Goal: Task Accomplishment & Management: Manage account settings

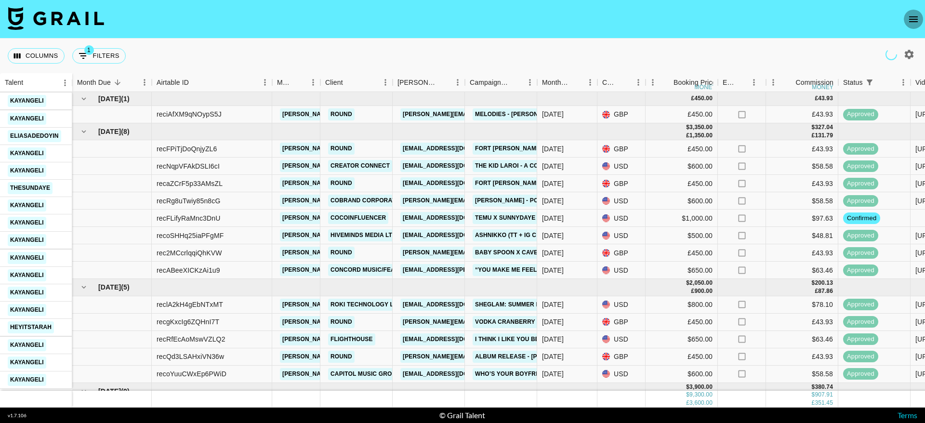
click at [915, 21] on icon "open drawer" at bounding box center [913, 19] width 9 height 6
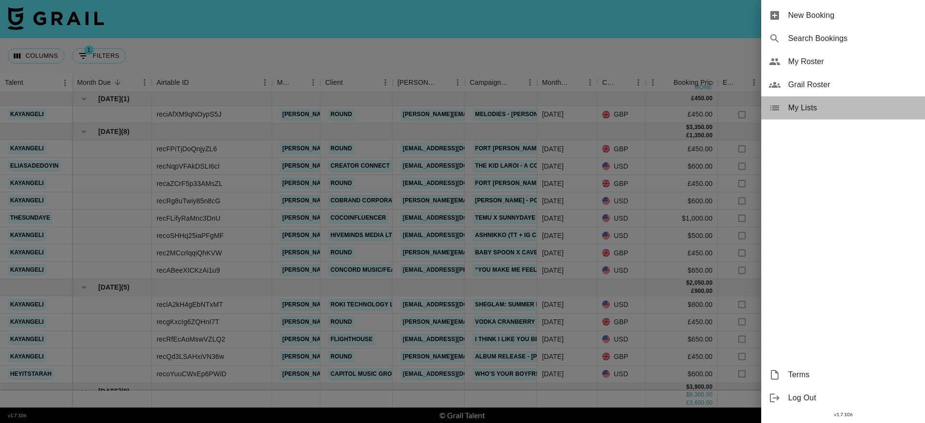
click at [796, 104] on span "My Lists" at bounding box center [852, 108] width 129 height 12
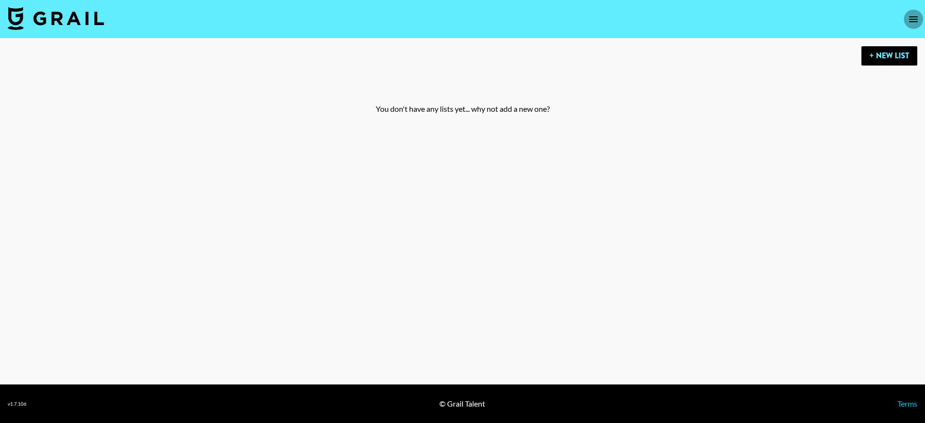
click at [918, 23] on icon "open drawer" at bounding box center [913, 19] width 12 height 12
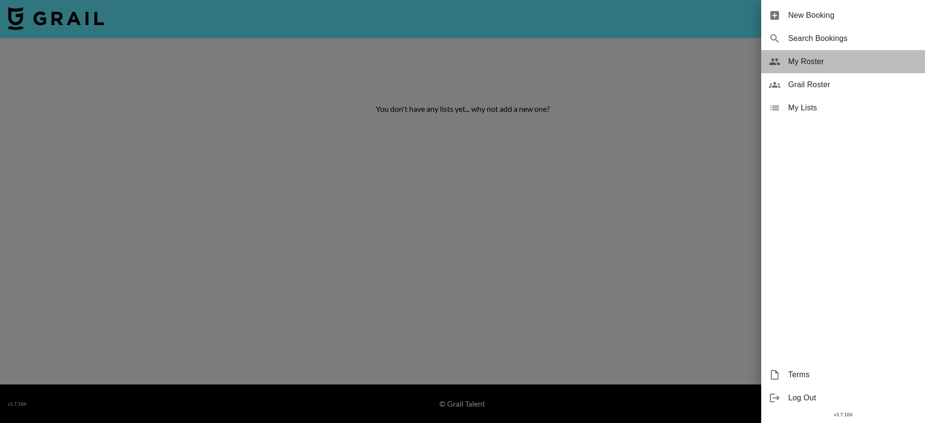
click at [800, 57] on span "My Roster" at bounding box center [852, 62] width 129 height 12
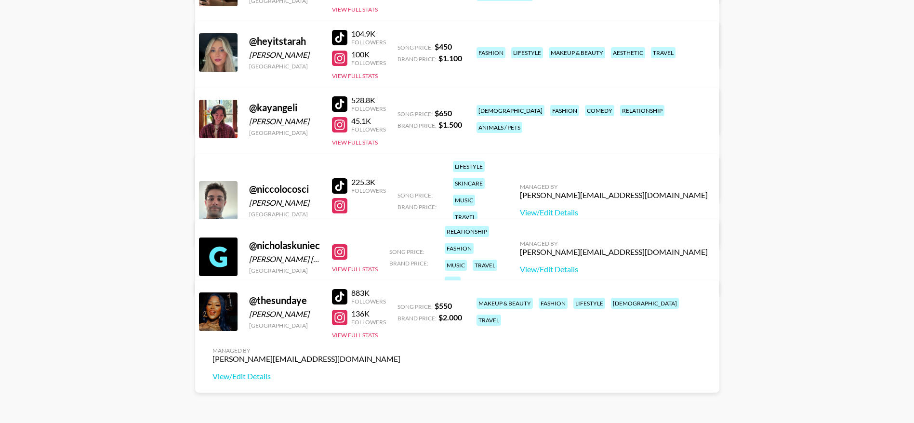
scroll to position [478, 0]
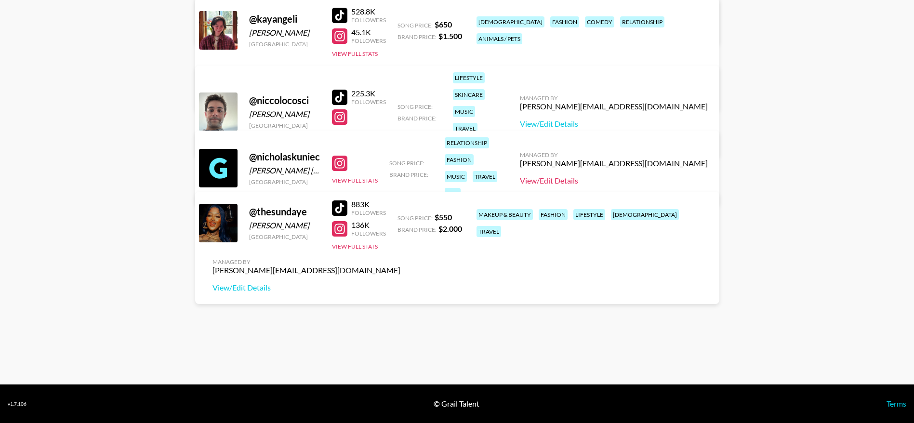
click at [631, 176] on link "View/Edit Details" at bounding box center [614, 181] width 188 height 10
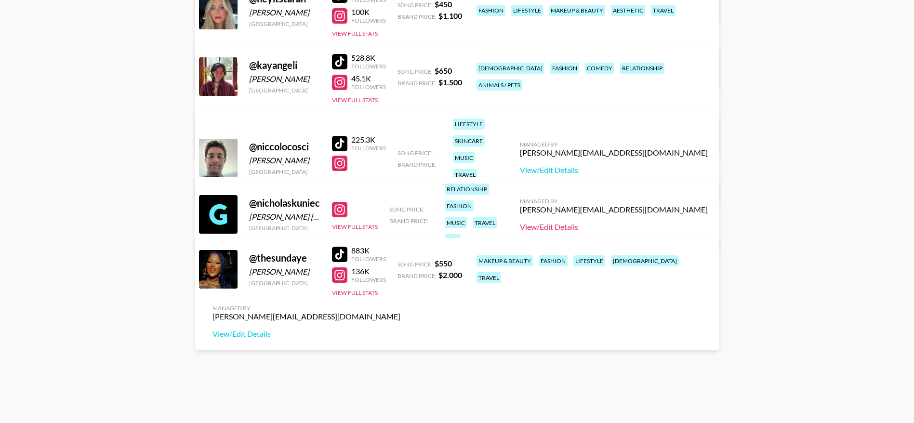
scroll to position [432, 0]
click at [500, 213] on div "relationship fashion music travel pov" at bounding box center [471, 214] width 59 height 67
click at [342, 202] on div at bounding box center [339, 209] width 15 height 15
click at [652, 223] on link "View/Edit Details" at bounding box center [614, 228] width 188 height 10
click at [651, 166] on link "View/Edit Details" at bounding box center [614, 171] width 188 height 10
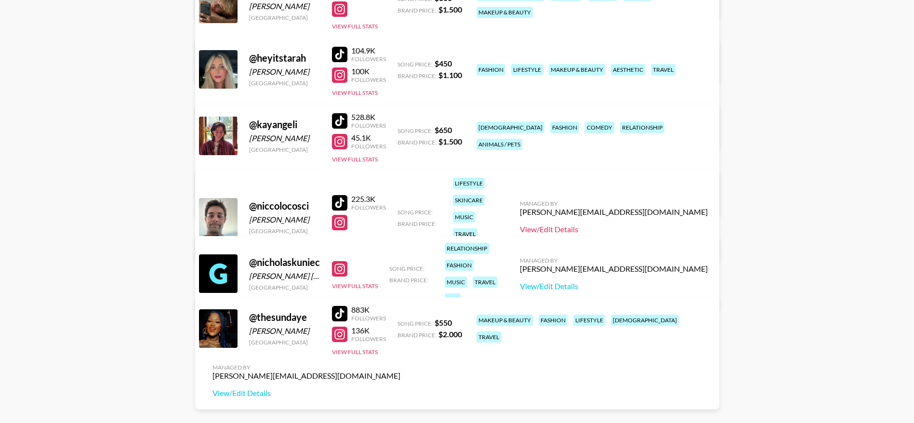
scroll to position [371, 0]
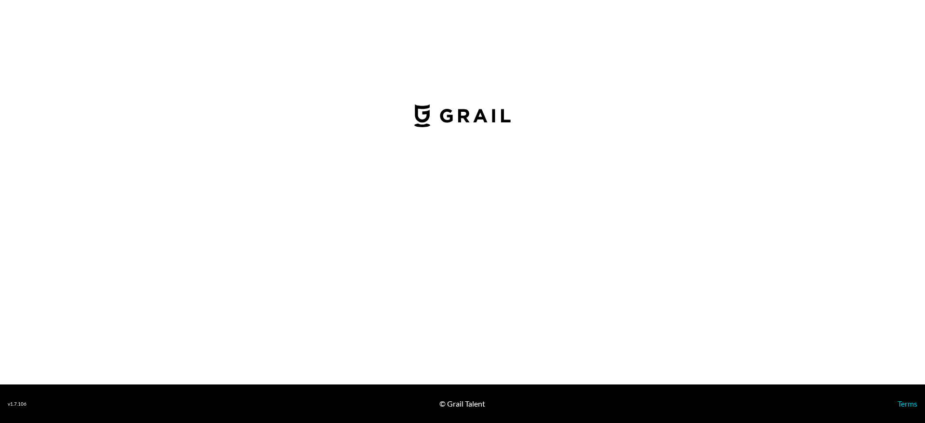
select select "USD"
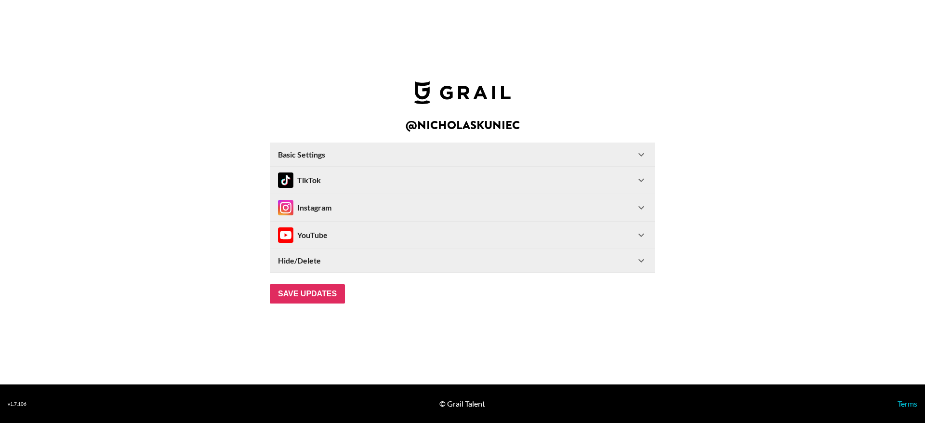
click at [637, 179] on icon at bounding box center [641, 180] width 12 height 12
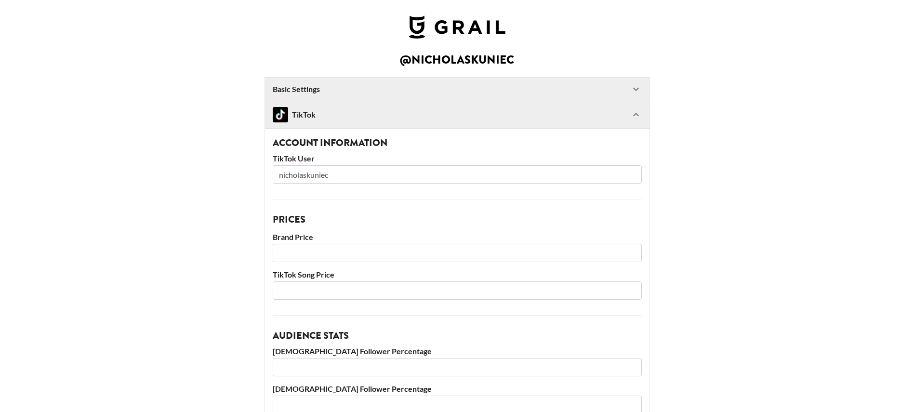
click at [364, 174] on input "nicholaskuniec" at bounding box center [457, 174] width 369 height 18
drag, startPoint x: 365, startPoint y: 174, endPoint x: 249, endPoint y: 167, distance: 115.3
click at [249, 167] on main "@ nicholaskuniec Basic Settings Airtable ID: recujm3TLqicM1wzW Manager(s) kiman…" at bounding box center [457, 371] width 898 height 635
click at [645, 120] on div "TikTok" at bounding box center [457, 114] width 384 height 27
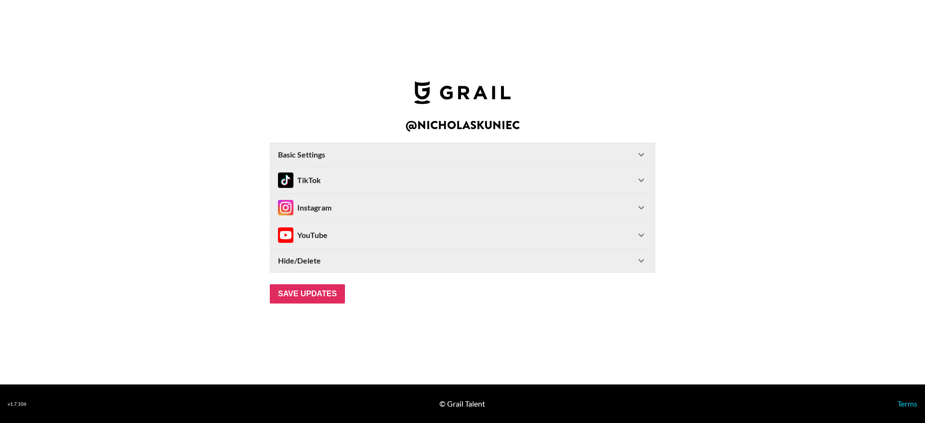
click at [641, 156] on icon at bounding box center [641, 155] width 12 height 12
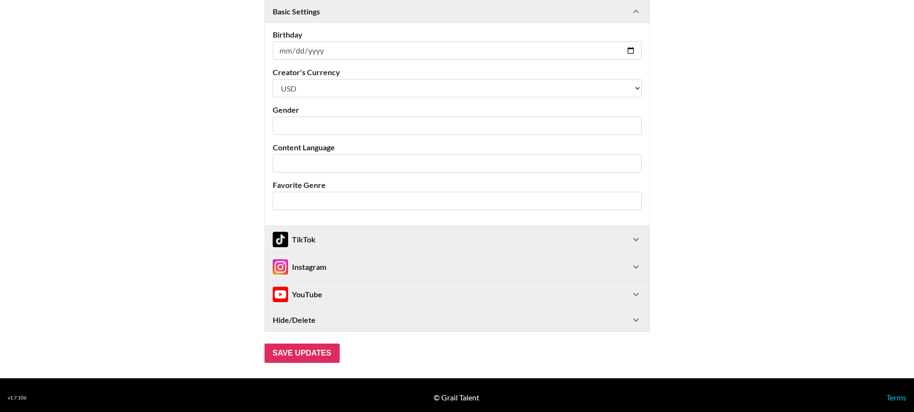
scroll to position [211, 0]
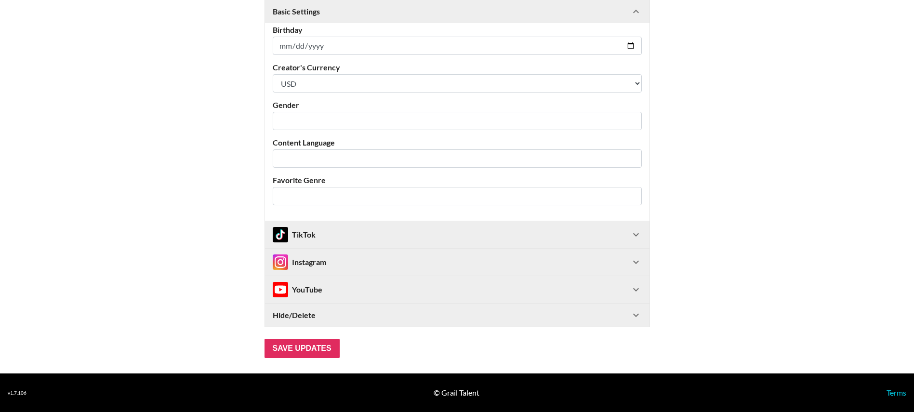
click at [638, 227] on div "TikTok" at bounding box center [457, 234] width 384 height 27
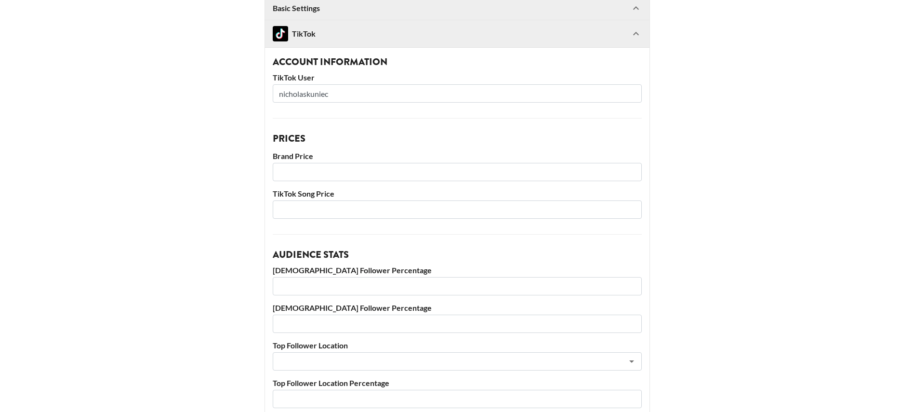
scroll to position [412, 0]
click at [341, 86] on input "nicholaskuniec" at bounding box center [457, 93] width 369 height 18
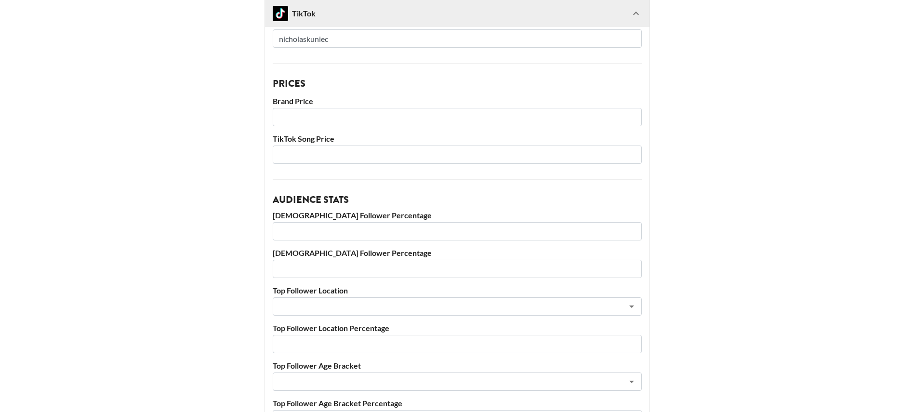
scroll to position [662, 0]
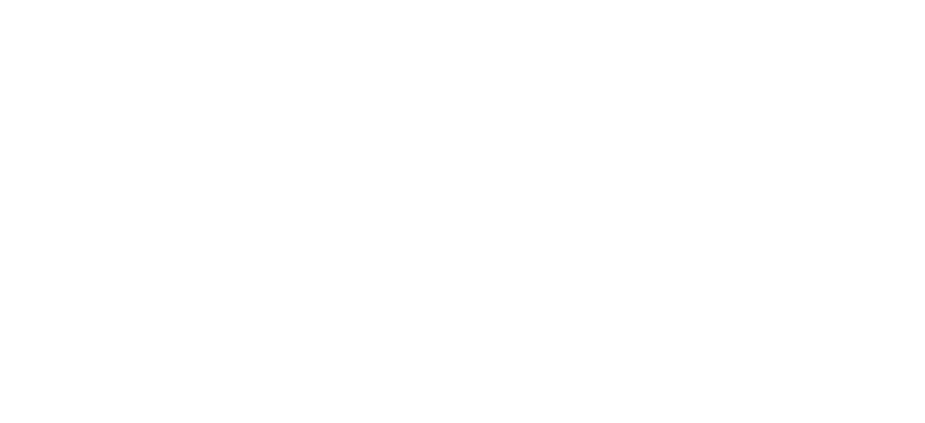
select select "USD"
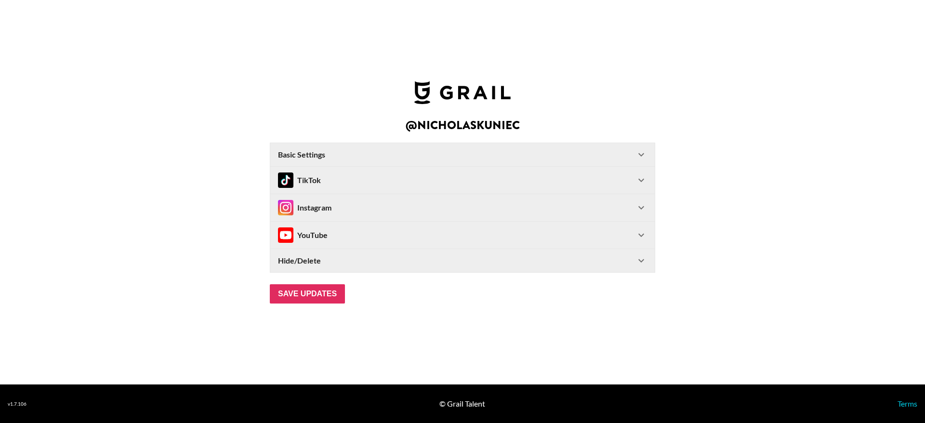
type input "[GEOGRAPHIC_DATA]"
click at [325, 154] on strong "Basic Settings" at bounding box center [301, 155] width 47 height 10
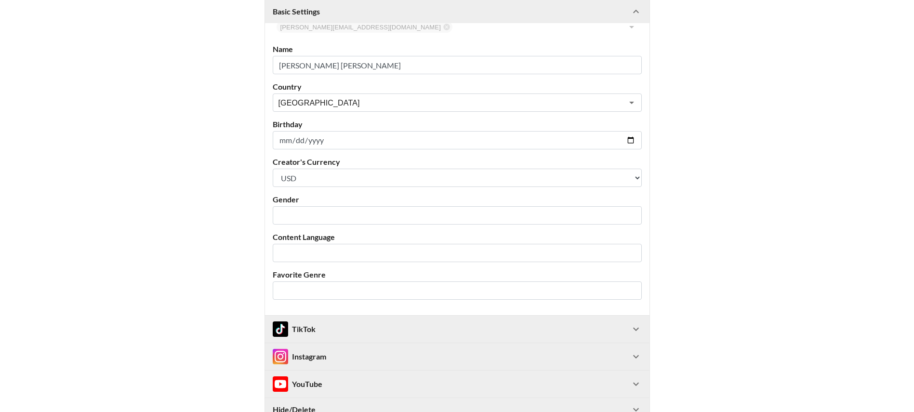
scroll to position [117, 0]
click at [325, 332] on div "TikTok" at bounding box center [451, 328] width 357 height 15
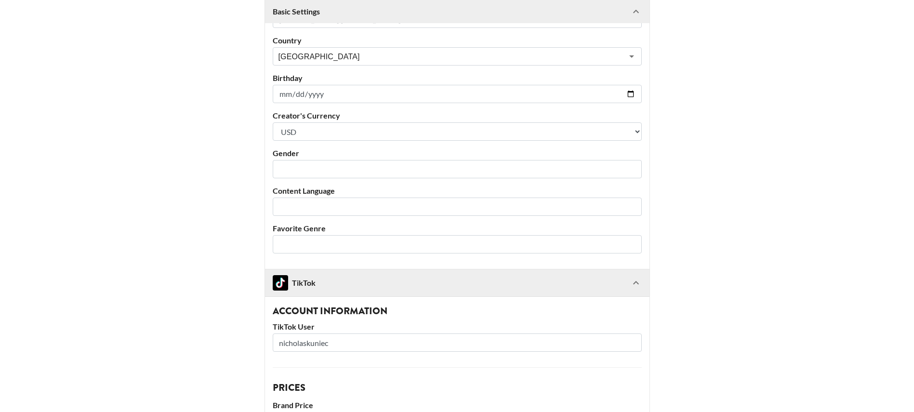
scroll to position [197, 0]
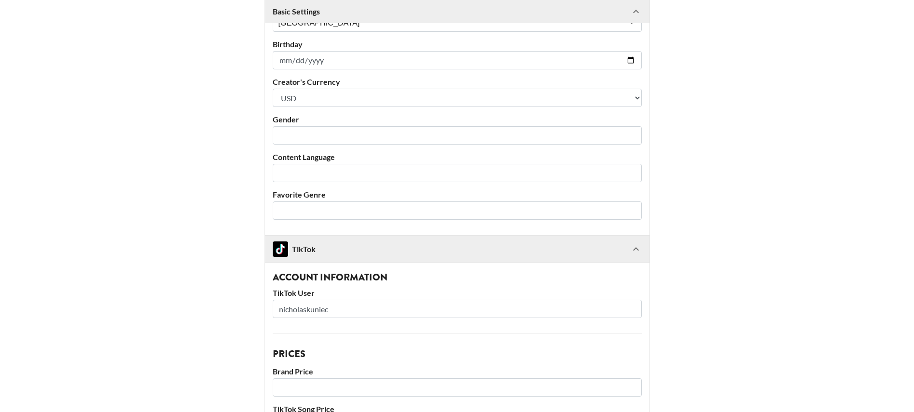
drag, startPoint x: 349, startPoint y: 311, endPoint x: 271, endPoint y: 300, distance: 78.7
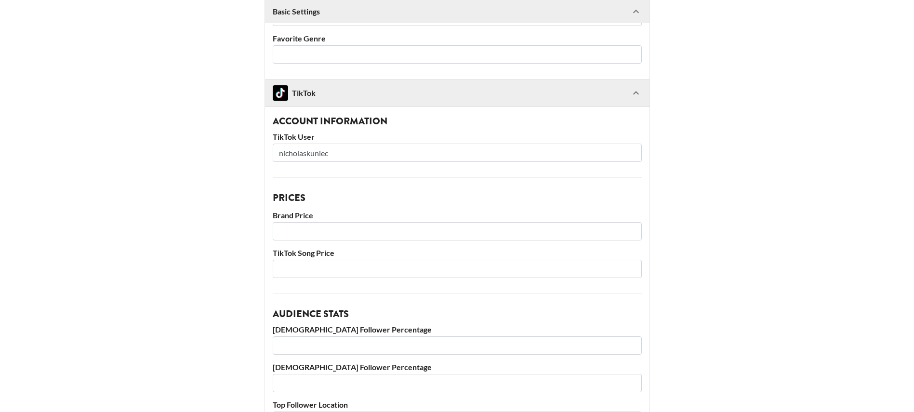
scroll to position [358, 0]
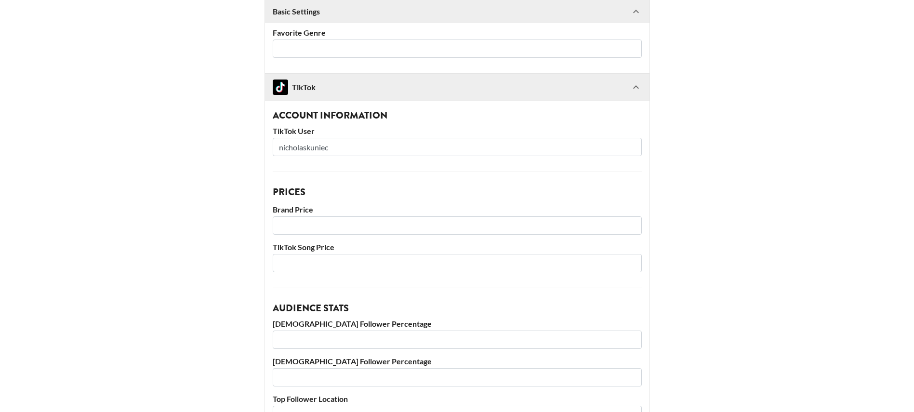
click at [316, 264] on input "number" at bounding box center [457, 263] width 369 height 18
type input "650"
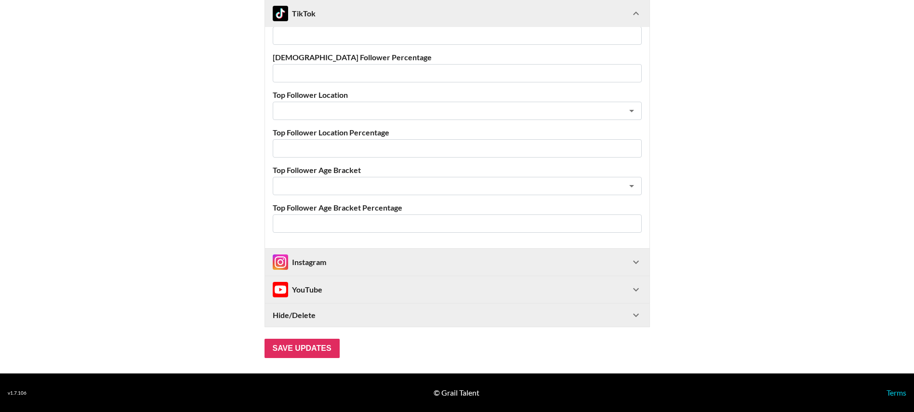
click at [357, 251] on div "Instagram" at bounding box center [457, 262] width 384 height 27
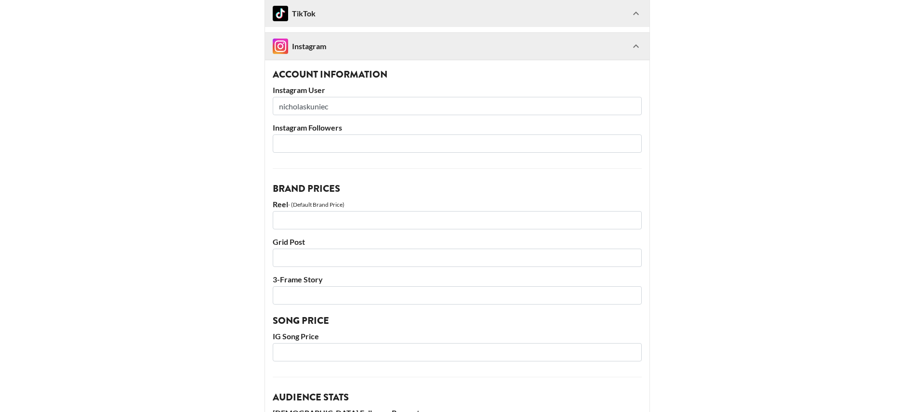
scroll to position [1244, 0]
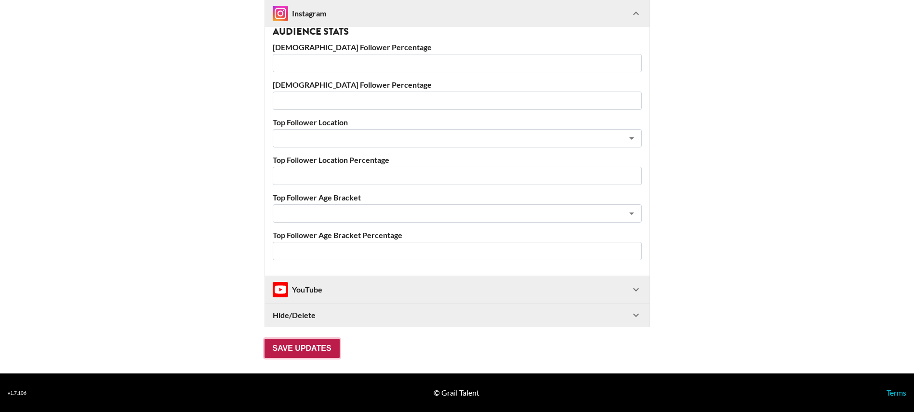
click at [307, 339] on input "Save Updates" at bounding box center [301, 348] width 75 height 19
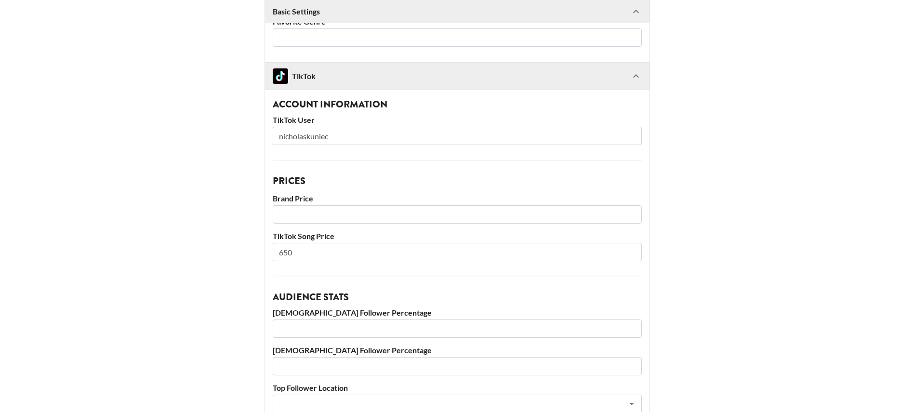
scroll to position [396, 3]
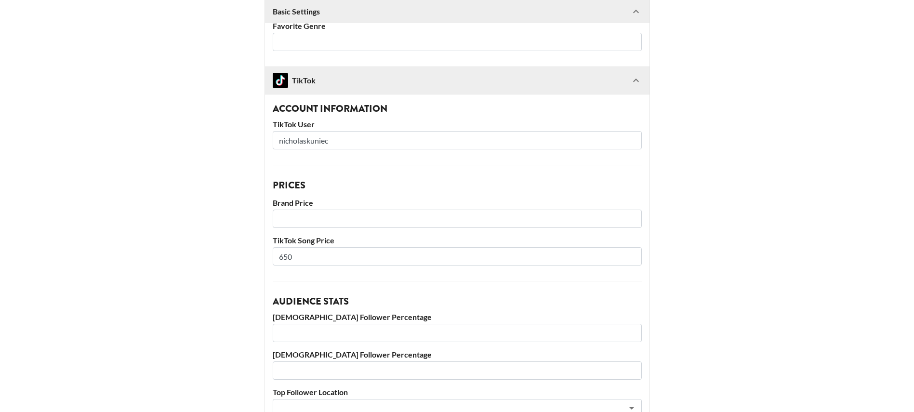
click at [344, 105] on h3 "Account Information" at bounding box center [457, 109] width 369 height 10
click at [640, 75] on icon at bounding box center [636, 81] width 12 height 12
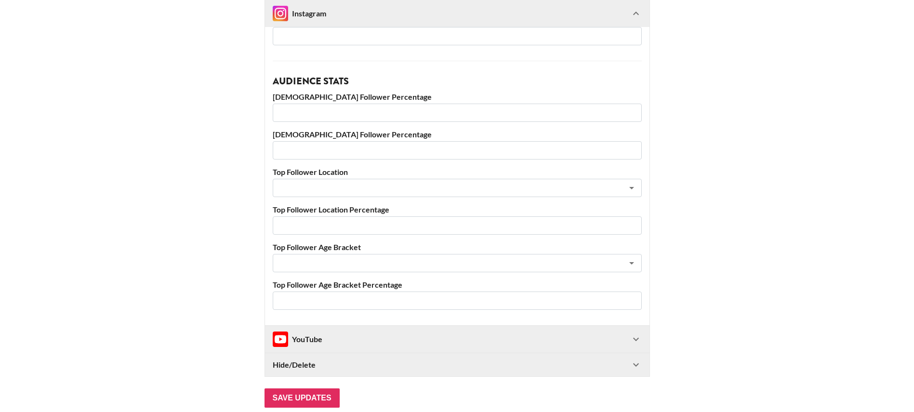
scroll to position [823, 3]
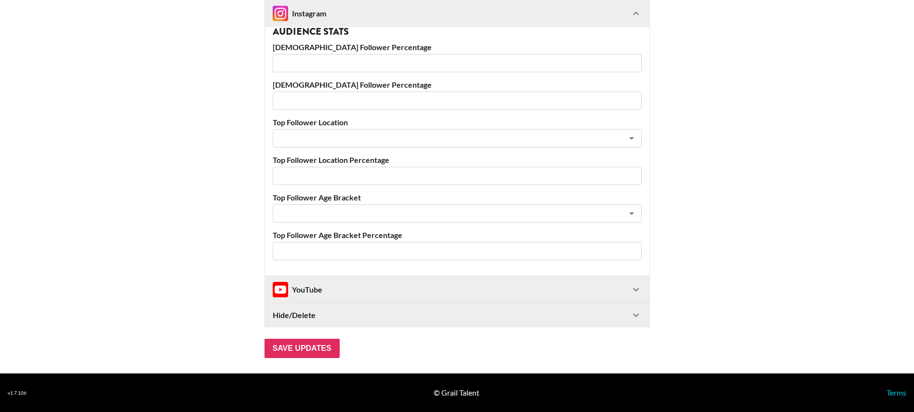
click at [309, 286] on div "YouTube" at bounding box center [298, 289] width 50 height 15
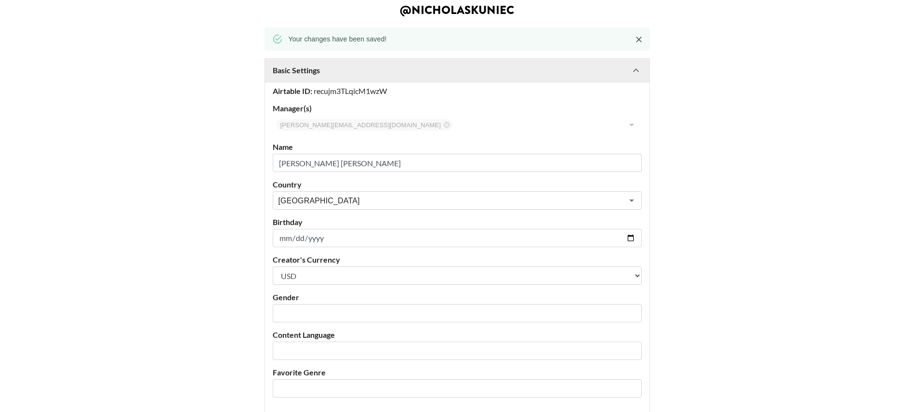
scroll to position [41, 3]
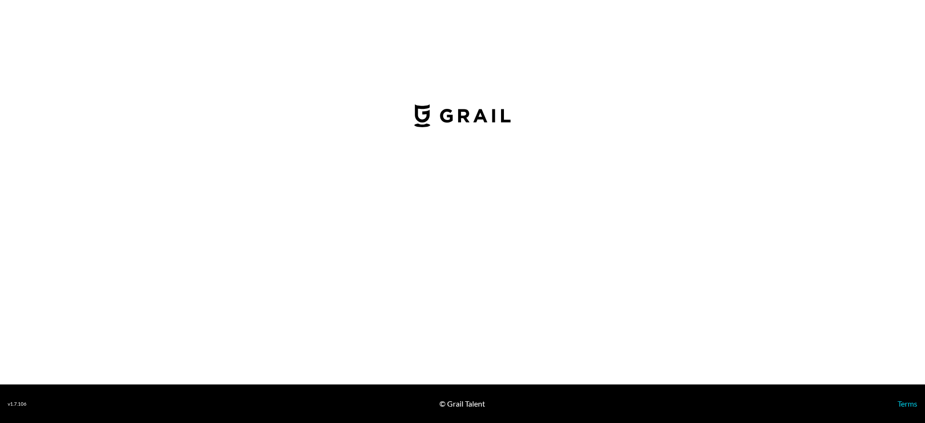
select select "USD"
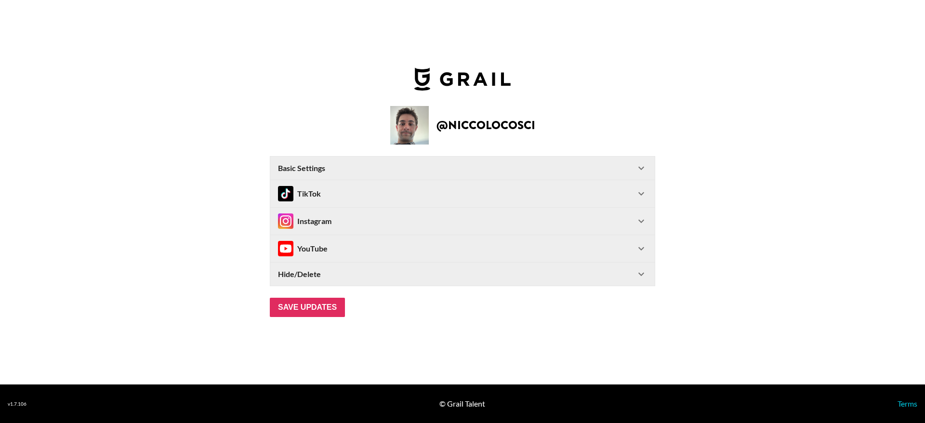
click at [328, 223] on div "Instagram" at bounding box center [304, 220] width 53 height 15
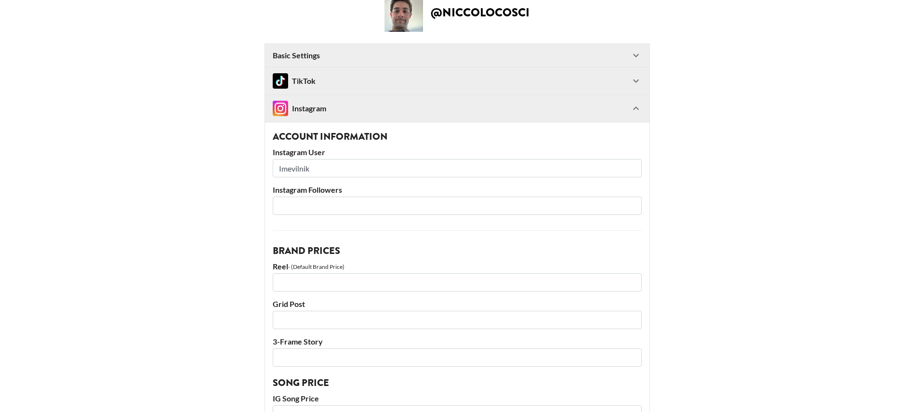
scroll to position [62, 0]
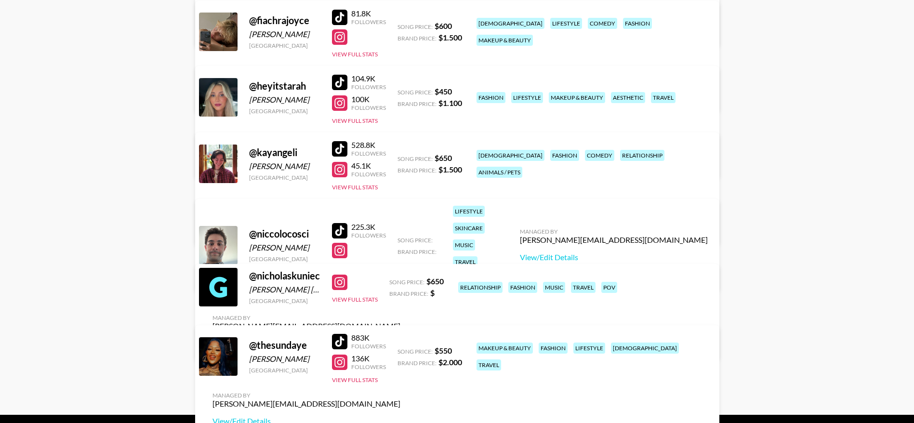
scroll to position [344, 0]
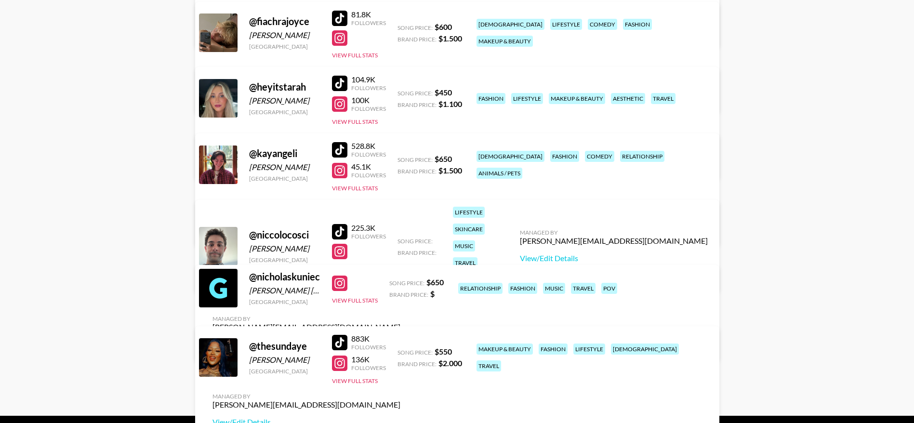
click at [311, 315] on div "@ nicholaskuniec [PERSON_NAME] [PERSON_NAME] [GEOGRAPHIC_DATA] View Full Stats …" at bounding box center [457, 313] width 524 height 96
click at [343, 304] on button "View Full Stats" at bounding box center [355, 300] width 46 height 7
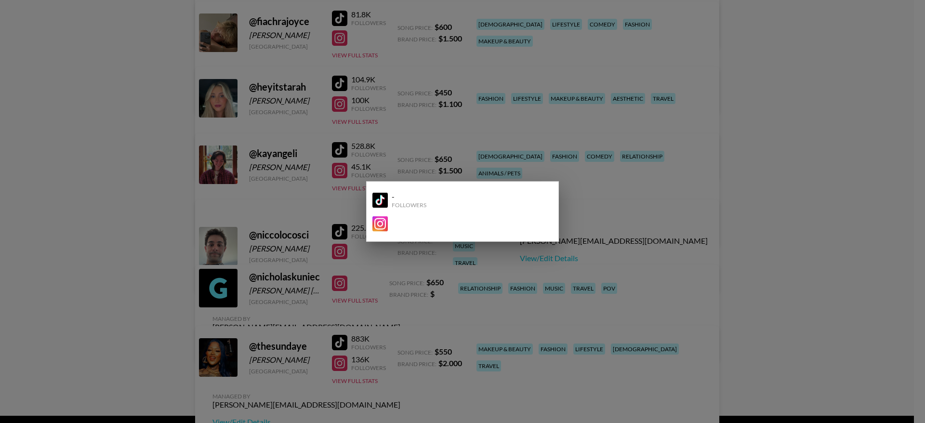
click at [657, 306] on div at bounding box center [462, 211] width 925 height 423
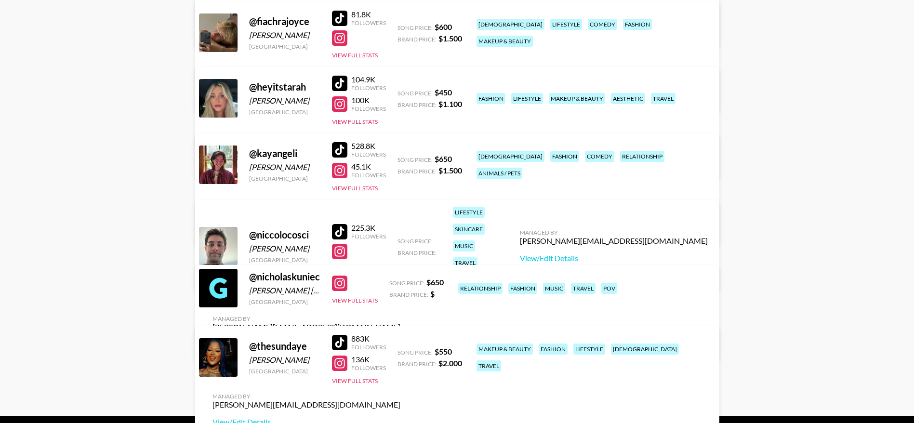
click at [400, 340] on link "View/Edit Details" at bounding box center [306, 345] width 188 height 10
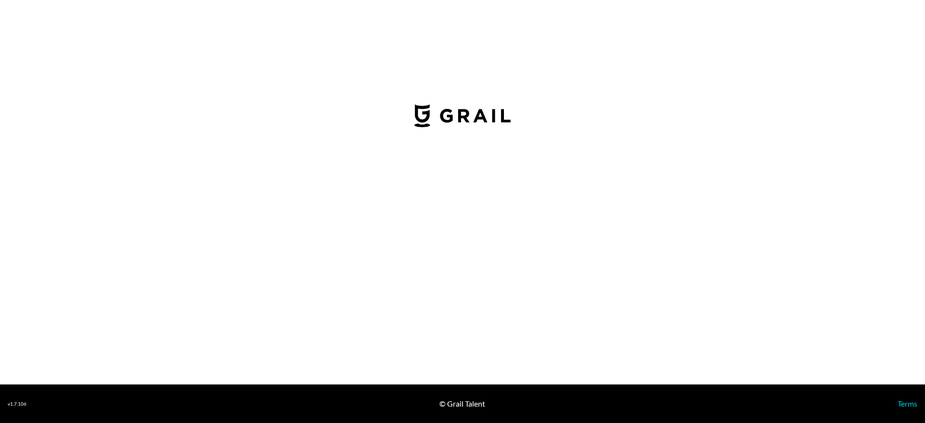
select select "USD"
